Goal: Information Seeking & Learning: Learn about a topic

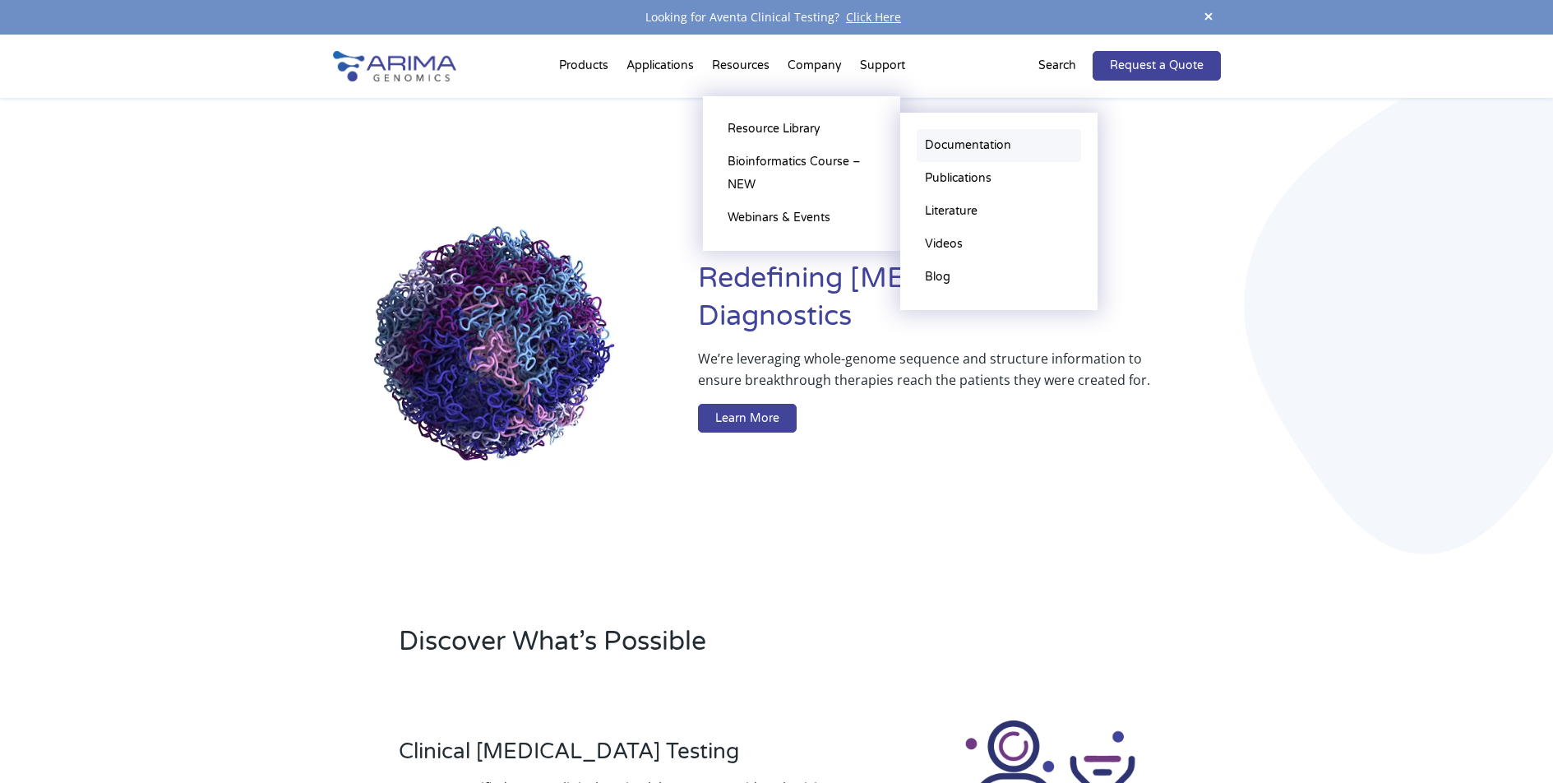
click at [941, 144] on link "Documentation" at bounding box center [999, 145] width 164 height 33
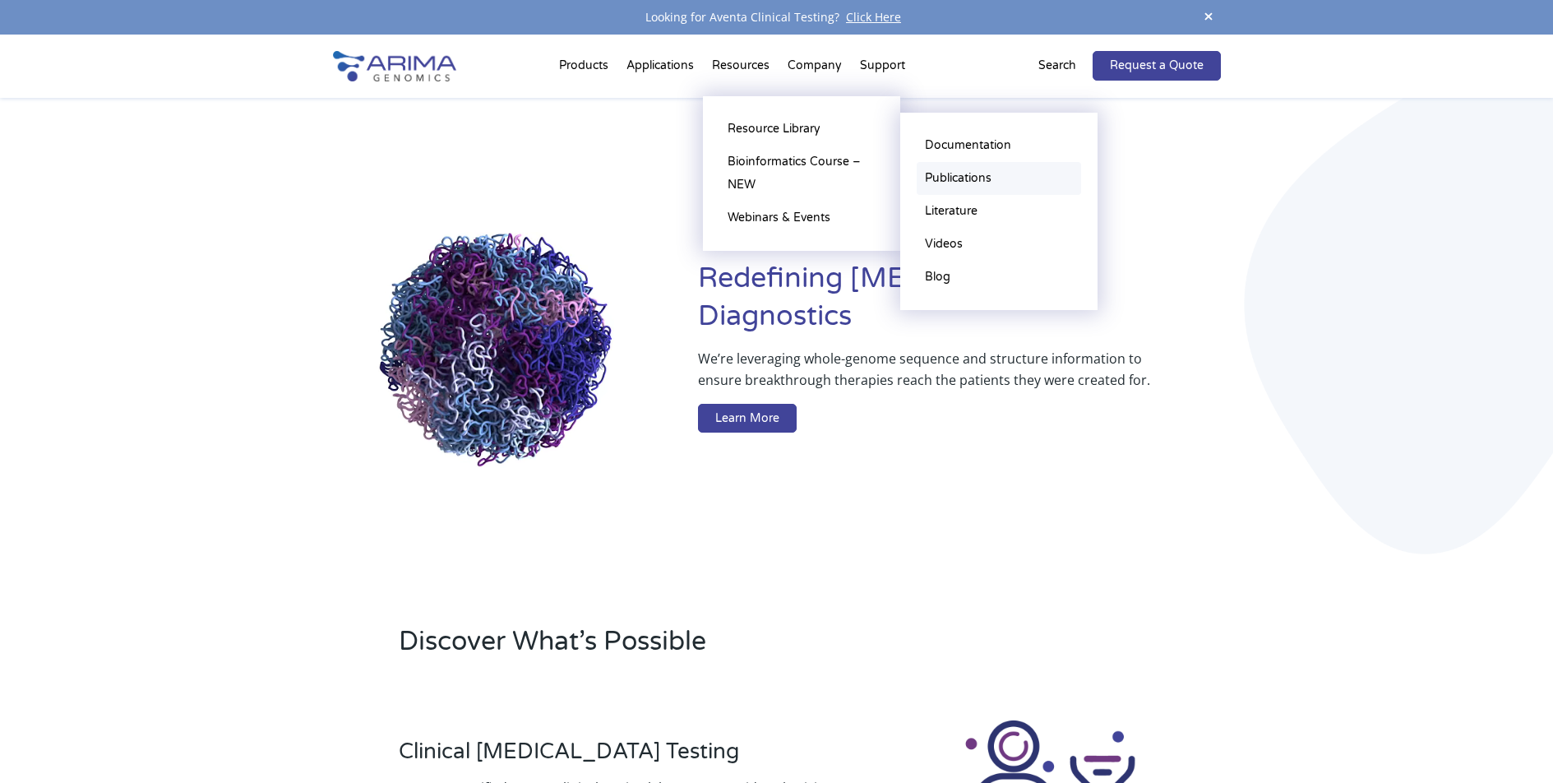
click at [966, 178] on link "Publications" at bounding box center [999, 178] width 164 height 33
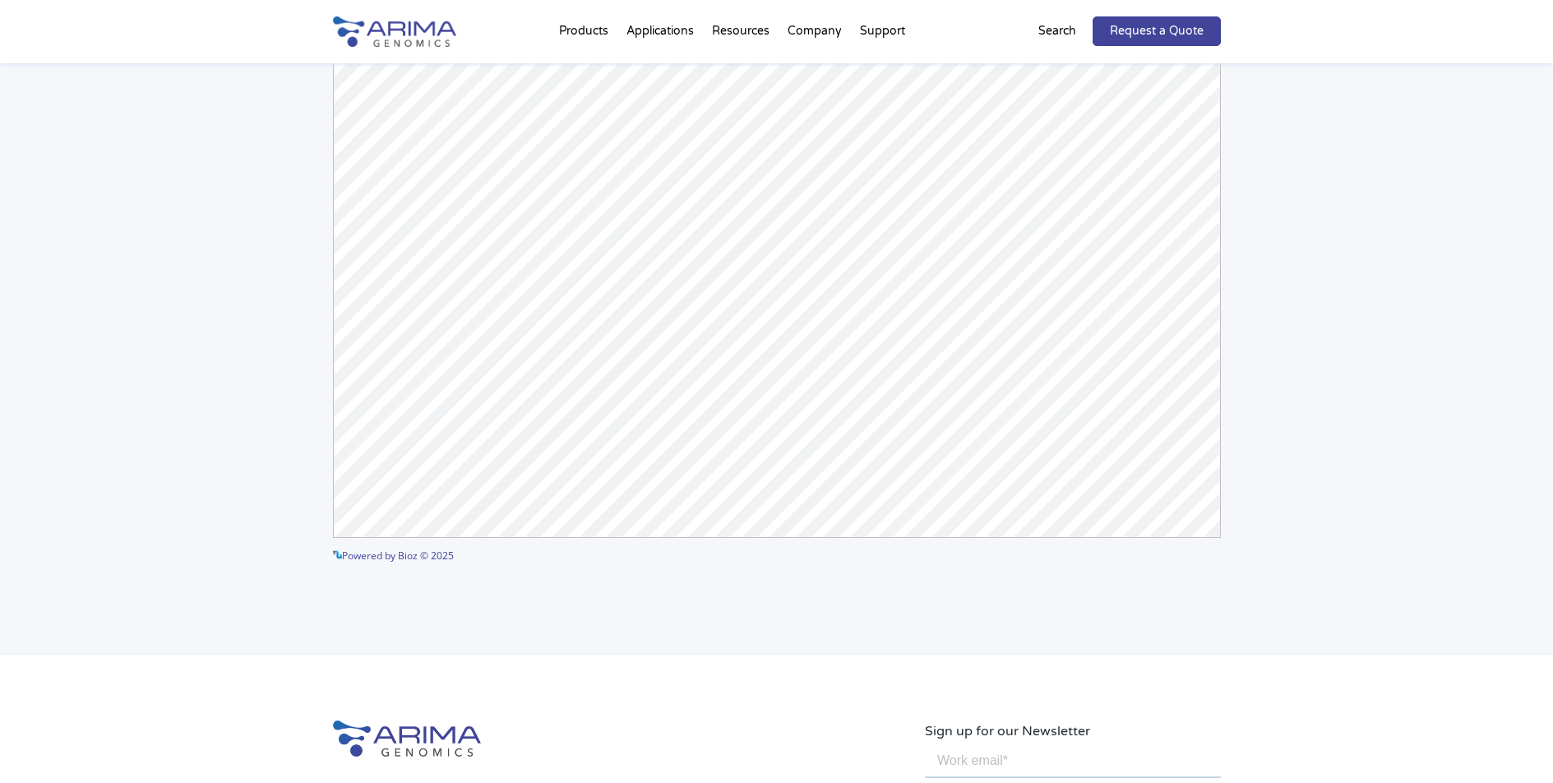
scroll to position [301, 0]
